Goal: Information Seeking & Learning: Learn about a topic

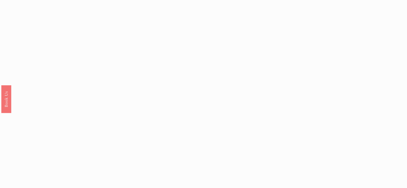
scroll to position [467, 0]
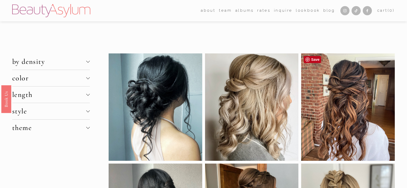
scroll to position [26, 0]
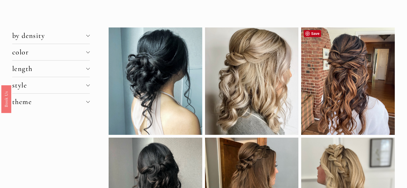
click at [326, 81] on div at bounding box center [348, 80] width 94 height 107
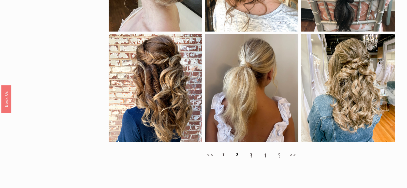
scroll to position [597, 0]
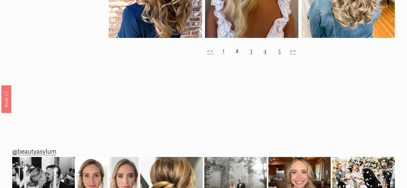
click at [290, 51] on link ">>" at bounding box center [293, 50] width 7 height 9
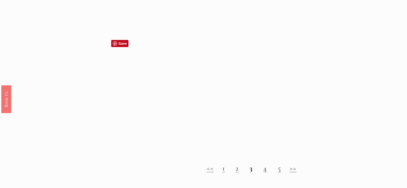
scroll to position [493, 0]
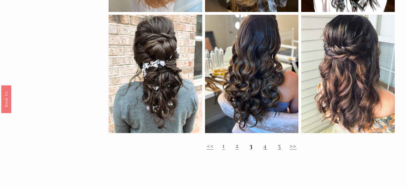
scroll to position [467, 0]
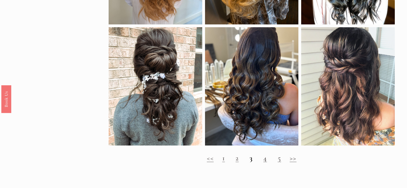
click at [264, 158] on link "4" at bounding box center [265, 158] width 4 height 9
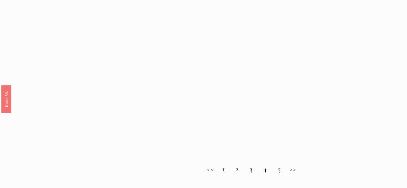
scroll to position [519, 0]
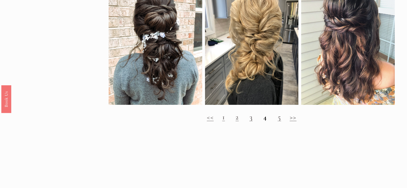
click at [279, 120] on link "5" at bounding box center [279, 117] width 3 height 9
